Goal: Navigation & Orientation: Understand site structure

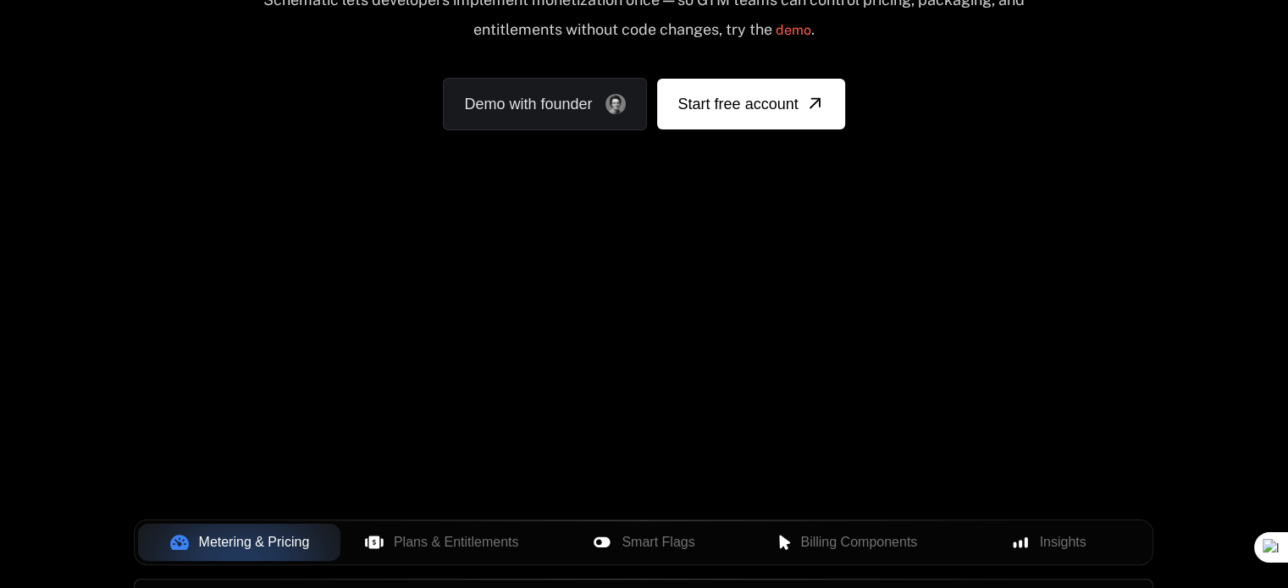
click at [952, 345] on div "Your browser does not support the video tag." at bounding box center [643, 245] width 1101 height 713
click at [472, 540] on span "Plans & Entitlements" at bounding box center [456, 543] width 125 height 20
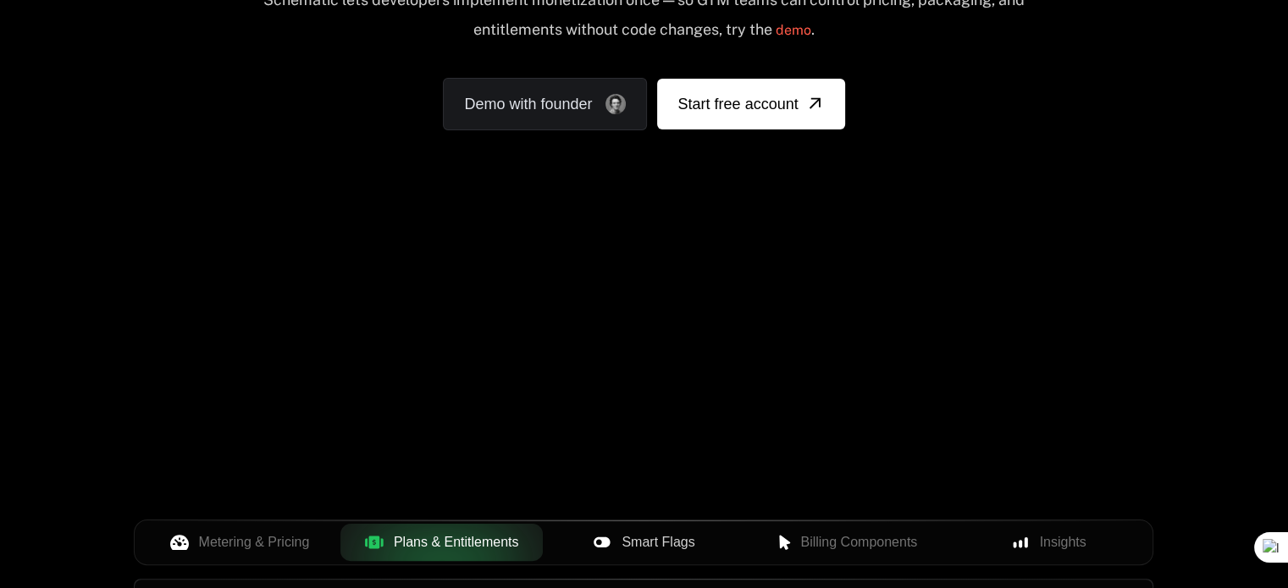
click at [651, 539] on span "Smart Flags" at bounding box center [657, 543] width 73 height 20
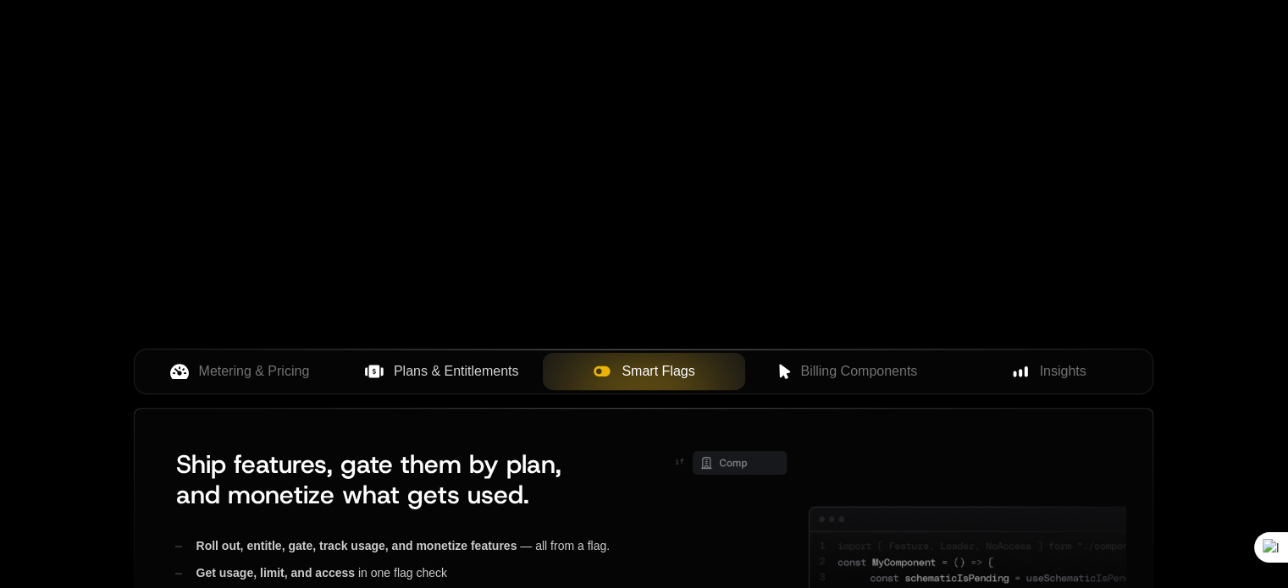
scroll to position [593, 0]
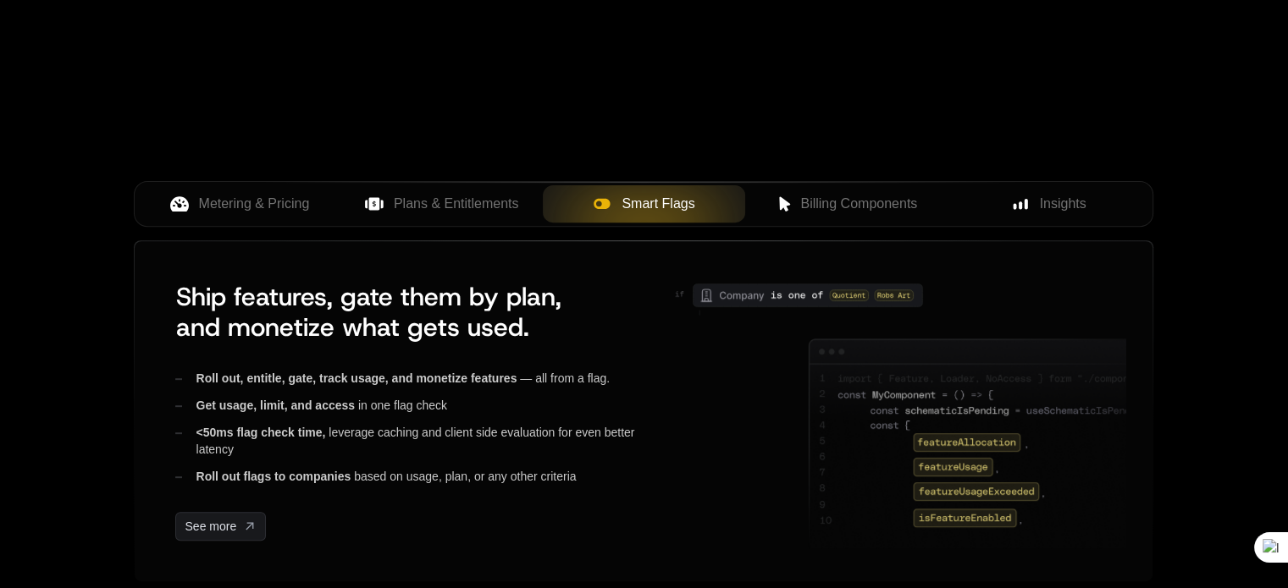
click at [463, 213] on button "Plans & Entitlements" at bounding box center [441, 203] width 202 height 37
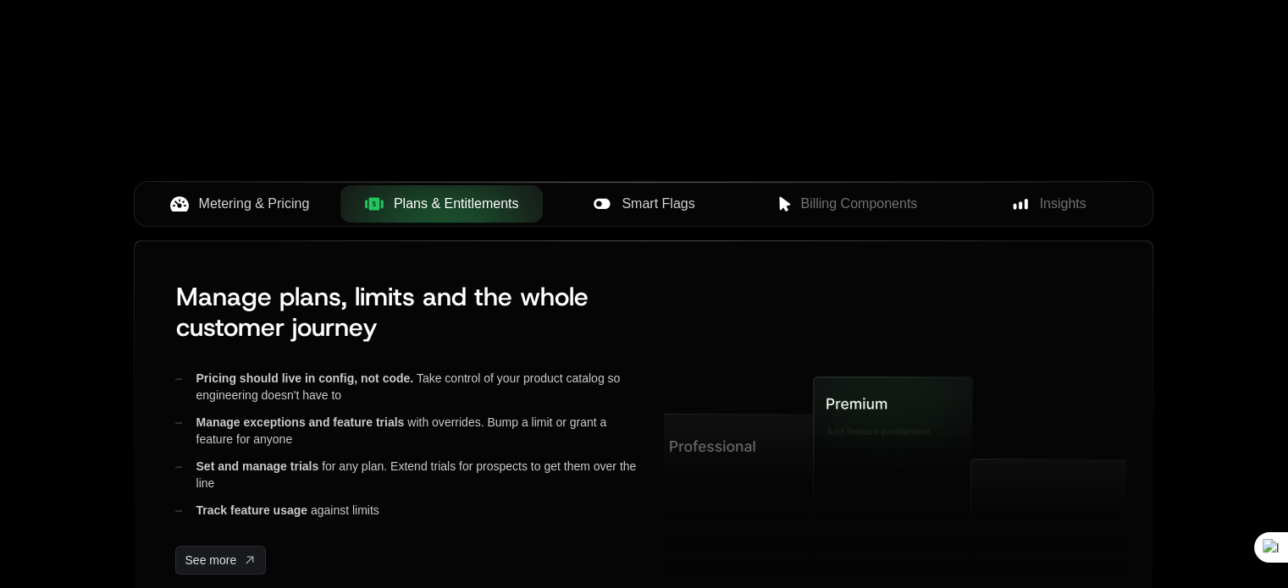
click at [264, 196] on span "Metering & Pricing" at bounding box center [254, 204] width 111 height 20
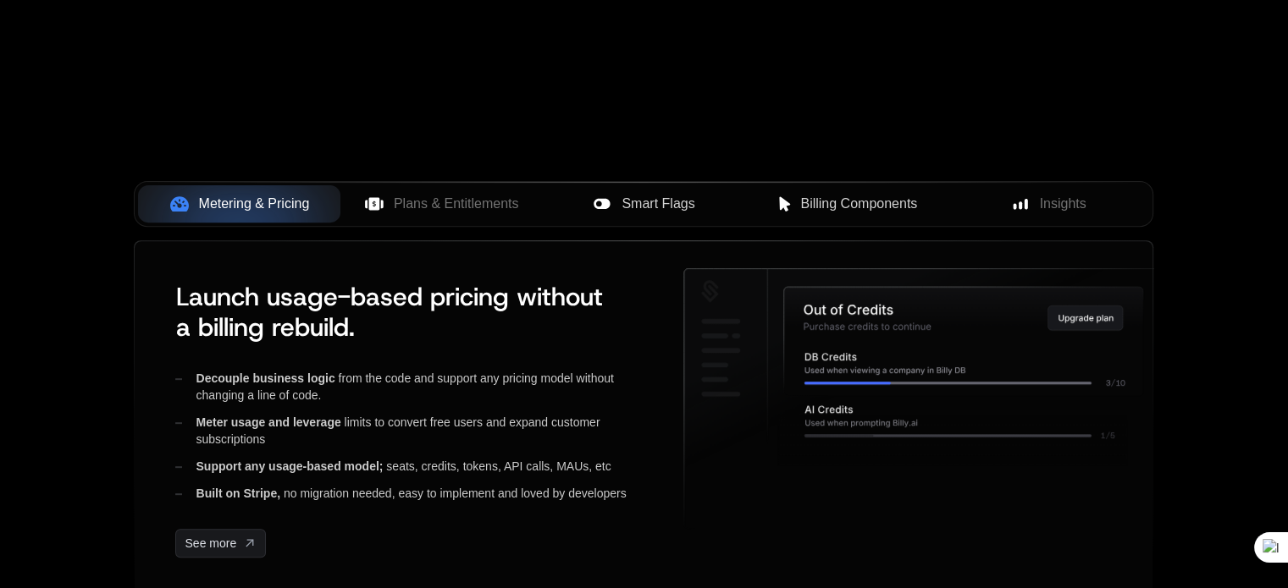
click at [882, 213] on span "Billing Components" at bounding box center [858, 204] width 117 height 20
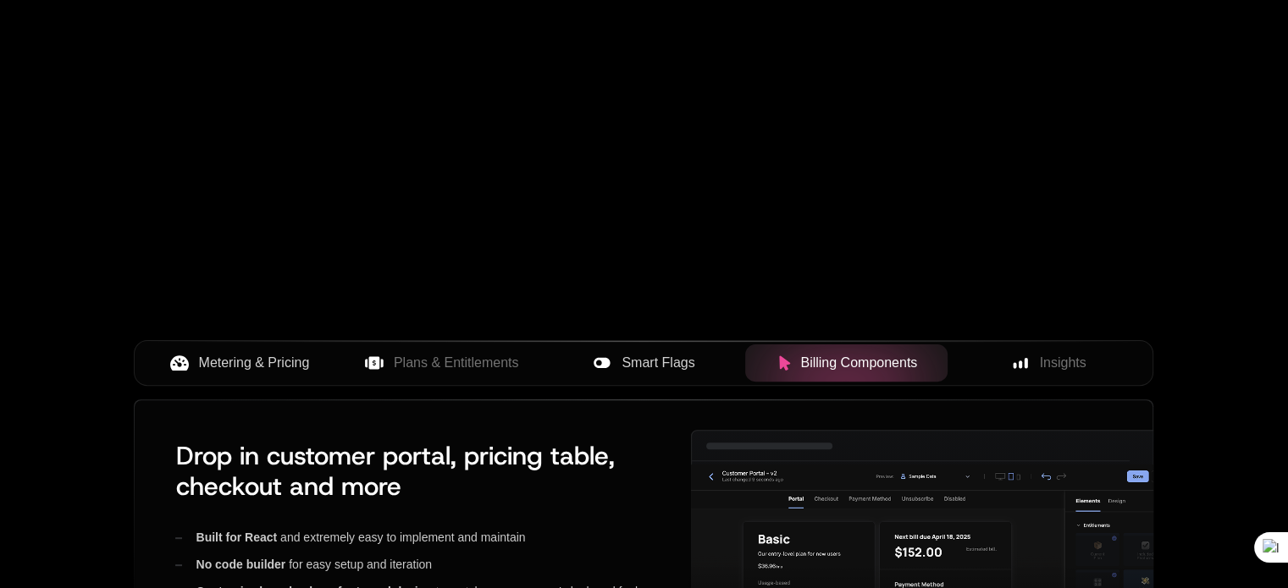
scroll to position [339, 0]
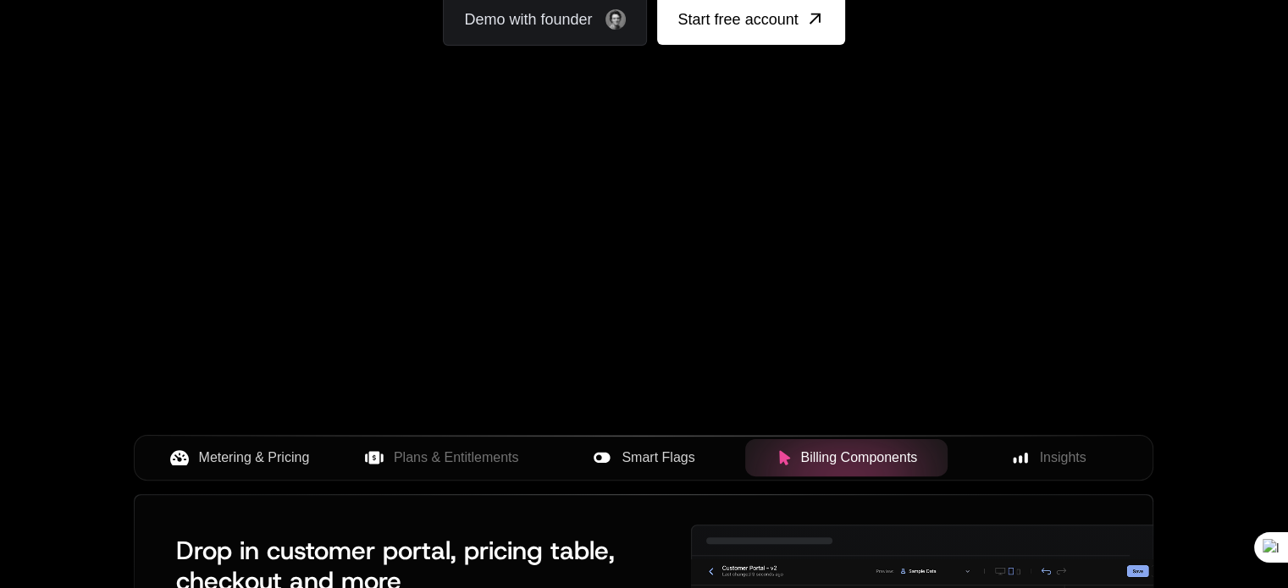
click at [782, 357] on div "Your browser does not support the video tag." at bounding box center [643, 160] width 1101 height 713
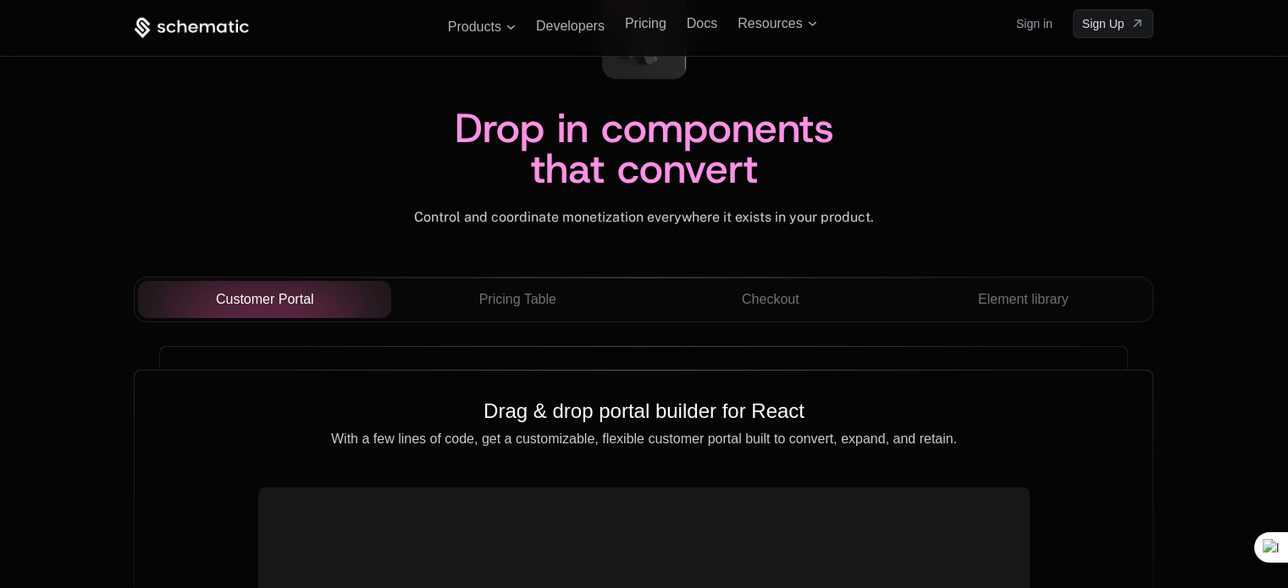
scroll to position [5842, 0]
